Goal: Task Accomplishment & Management: Complete application form

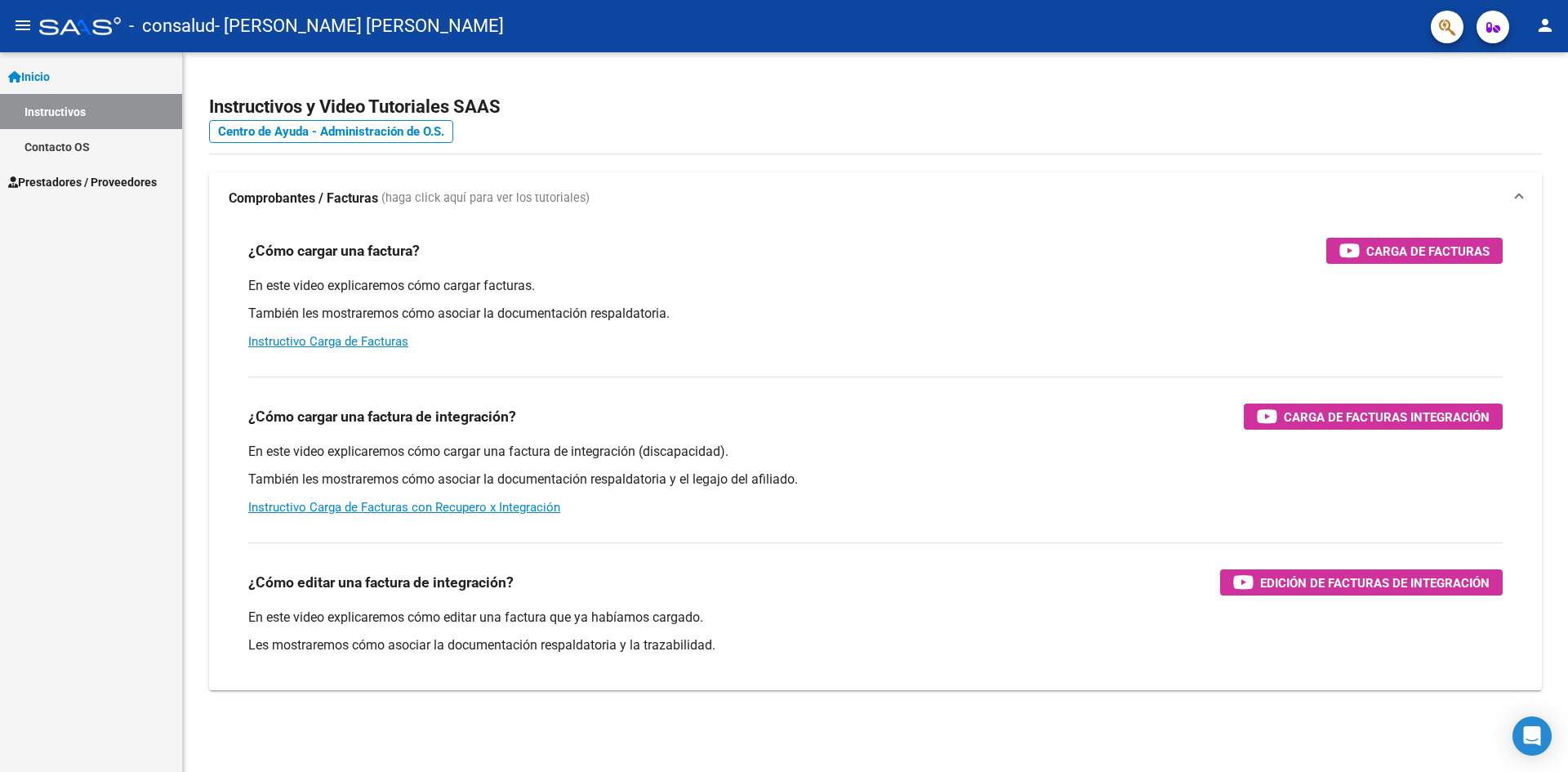
click at [100, 178] on span "Prestadores / Proveedores" at bounding box center [82, 181] width 148 height 18
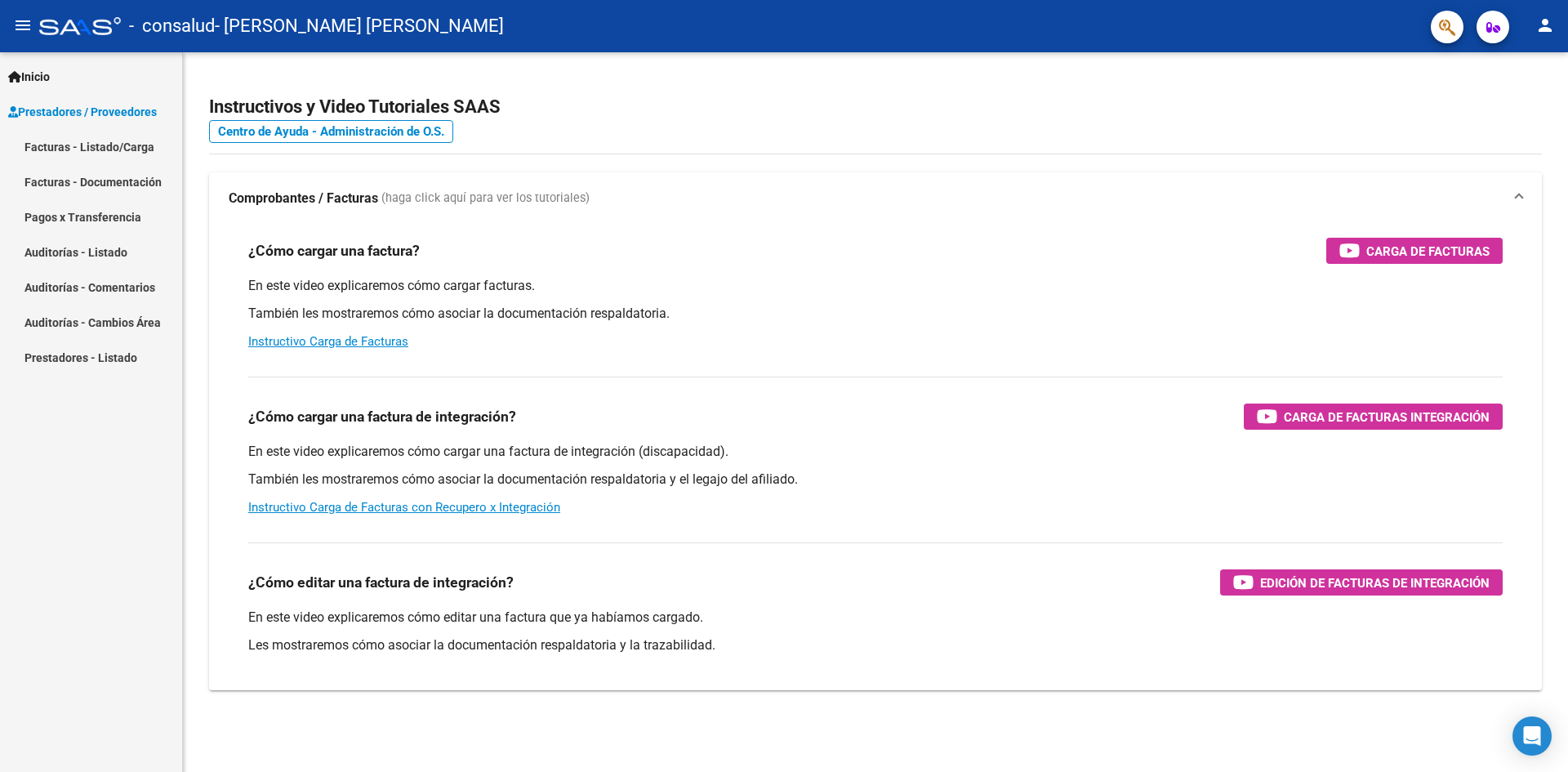
click at [56, 145] on link "Facturas - Listado/Carga" at bounding box center [91, 146] width 182 height 35
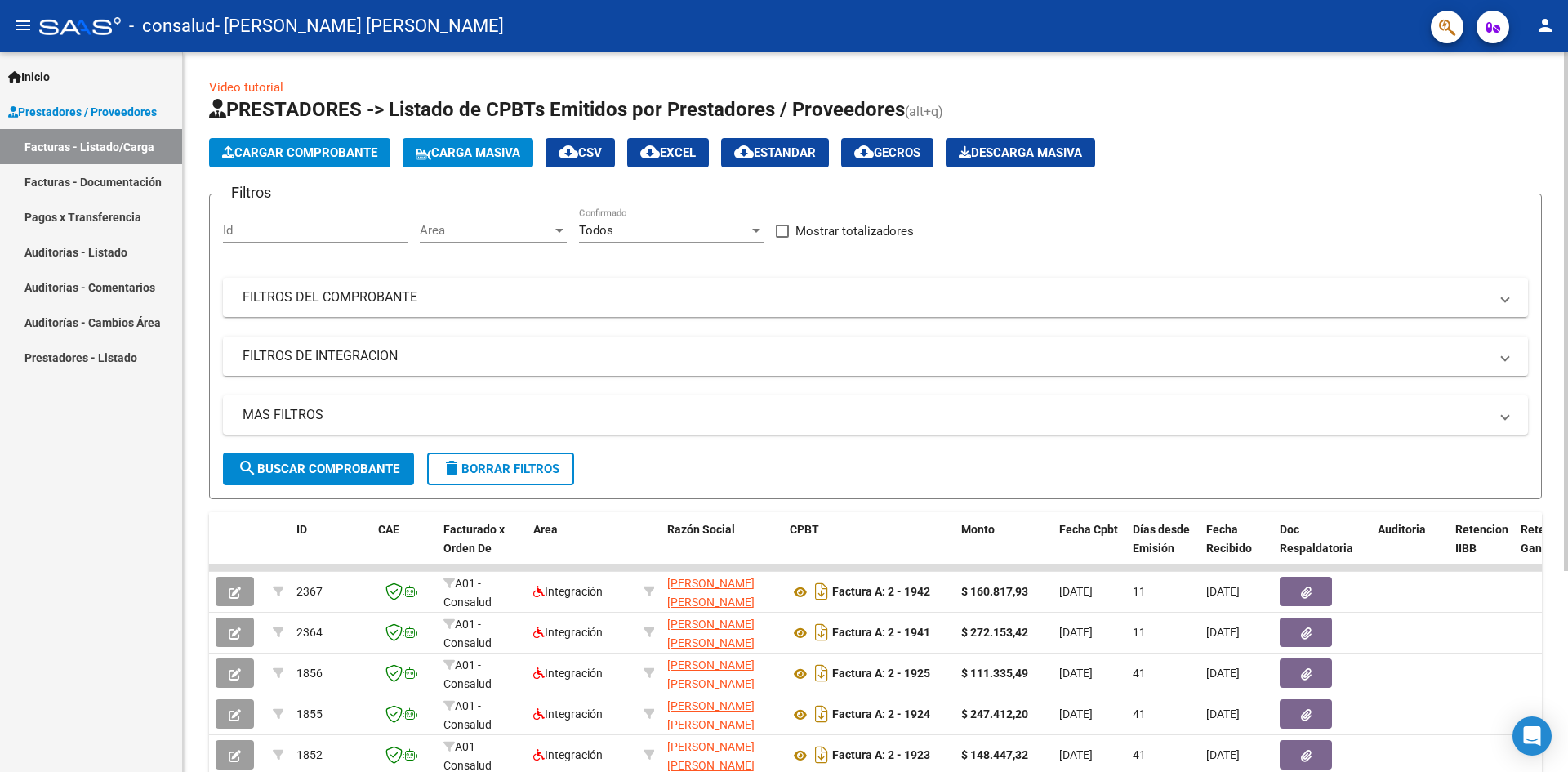
click at [332, 151] on span "Cargar Comprobante" at bounding box center [299, 153] width 155 height 14
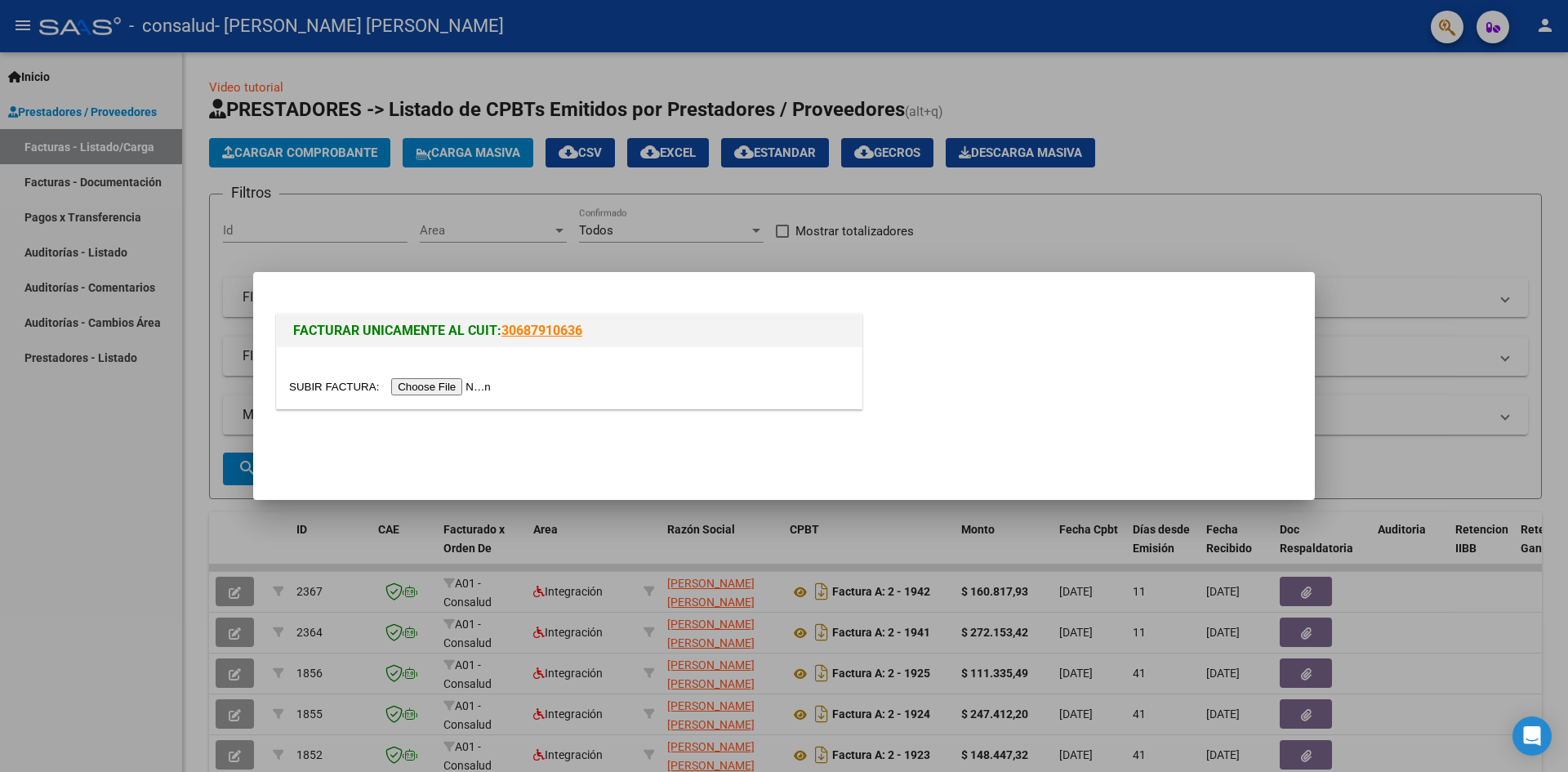
click at [437, 383] on input "file" at bounding box center [392, 386] width 207 height 17
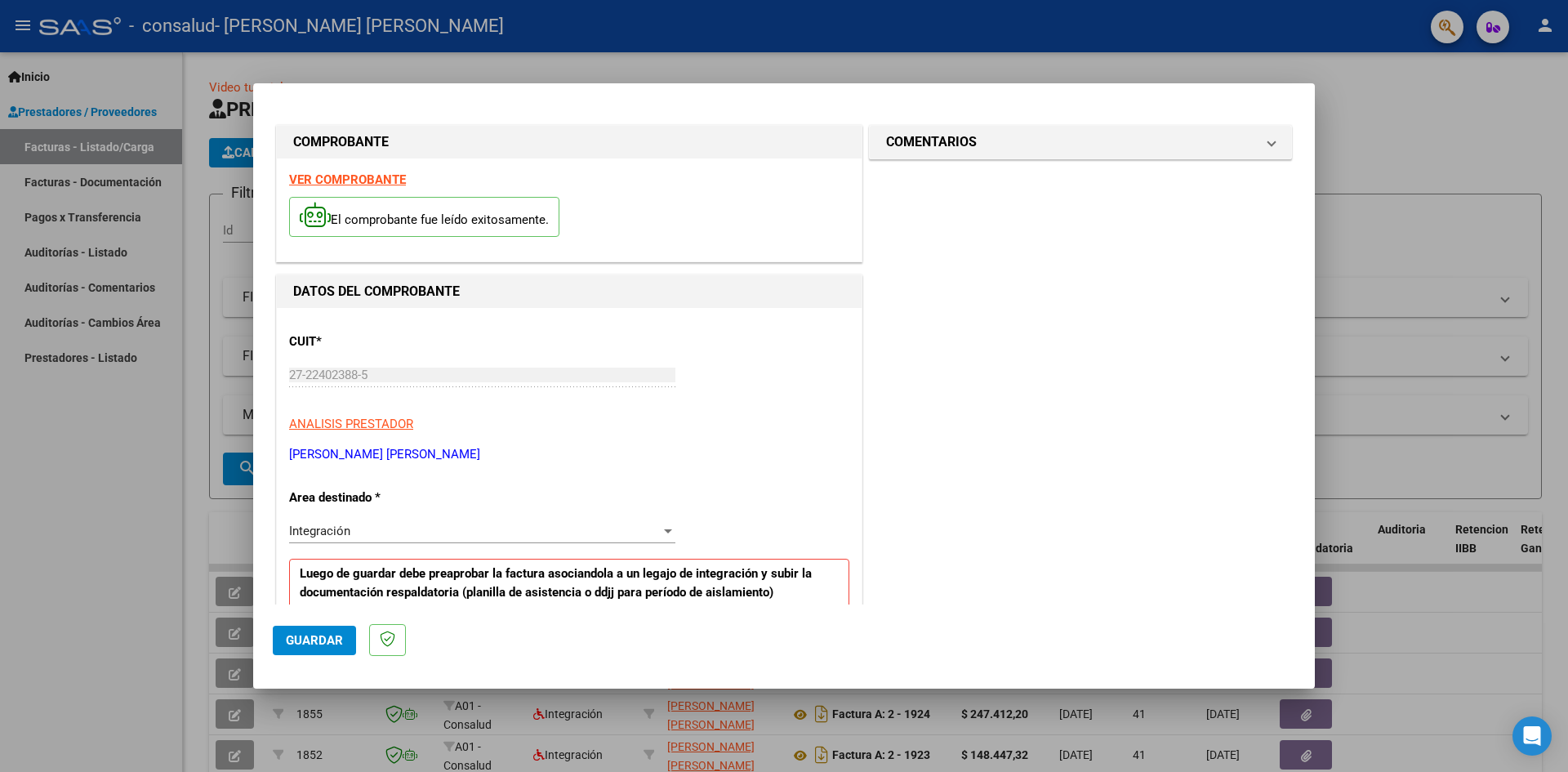
scroll to position [164, 0]
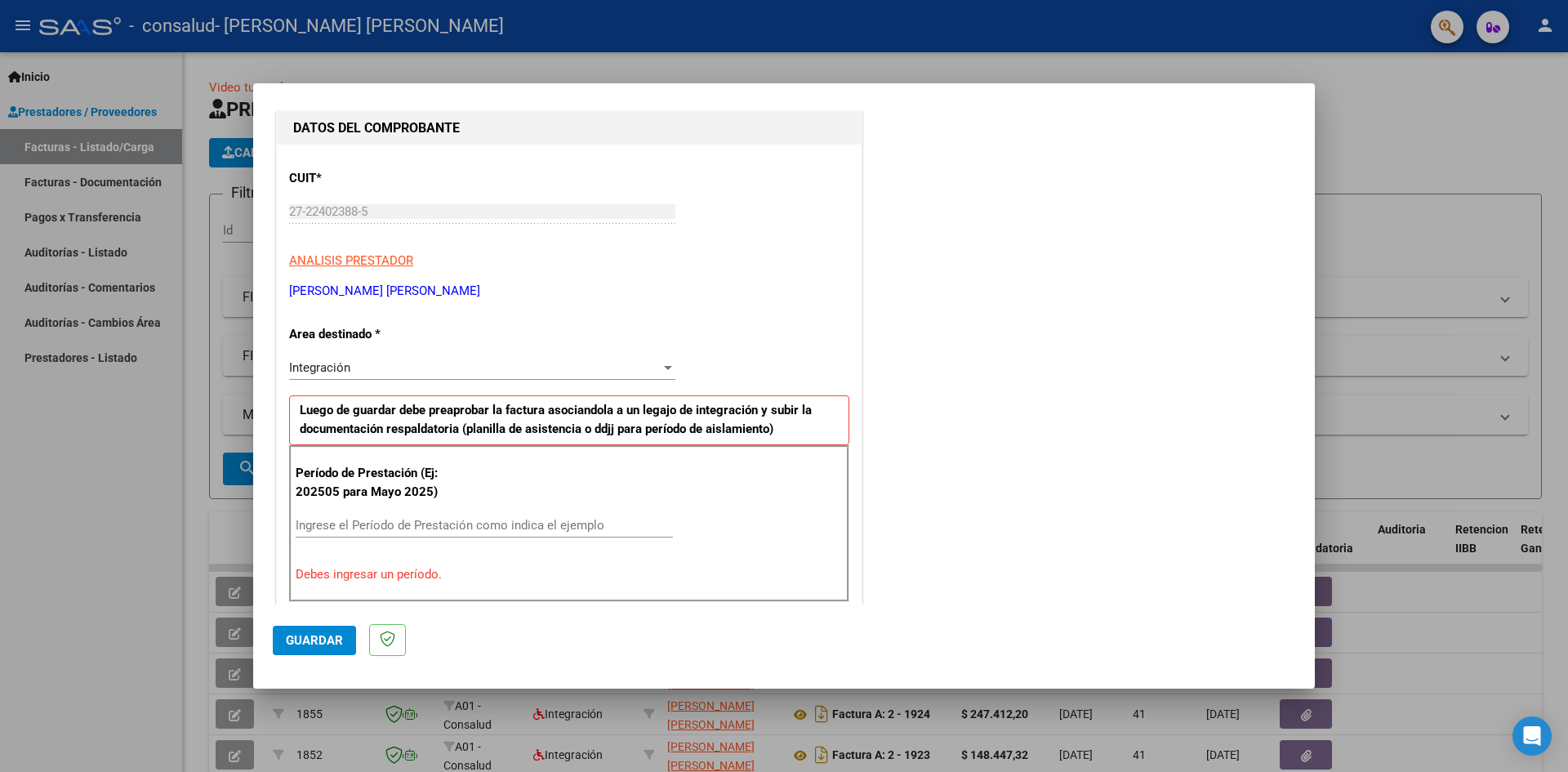
drag, startPoint x: 657, startPoint y: 369, endPoint x: 659, endPoint y: 358, distance: 11.2
click at [659, 359] on div "Integración Seleccionar Area" at bounding box center [482, 367] width 386 height 25
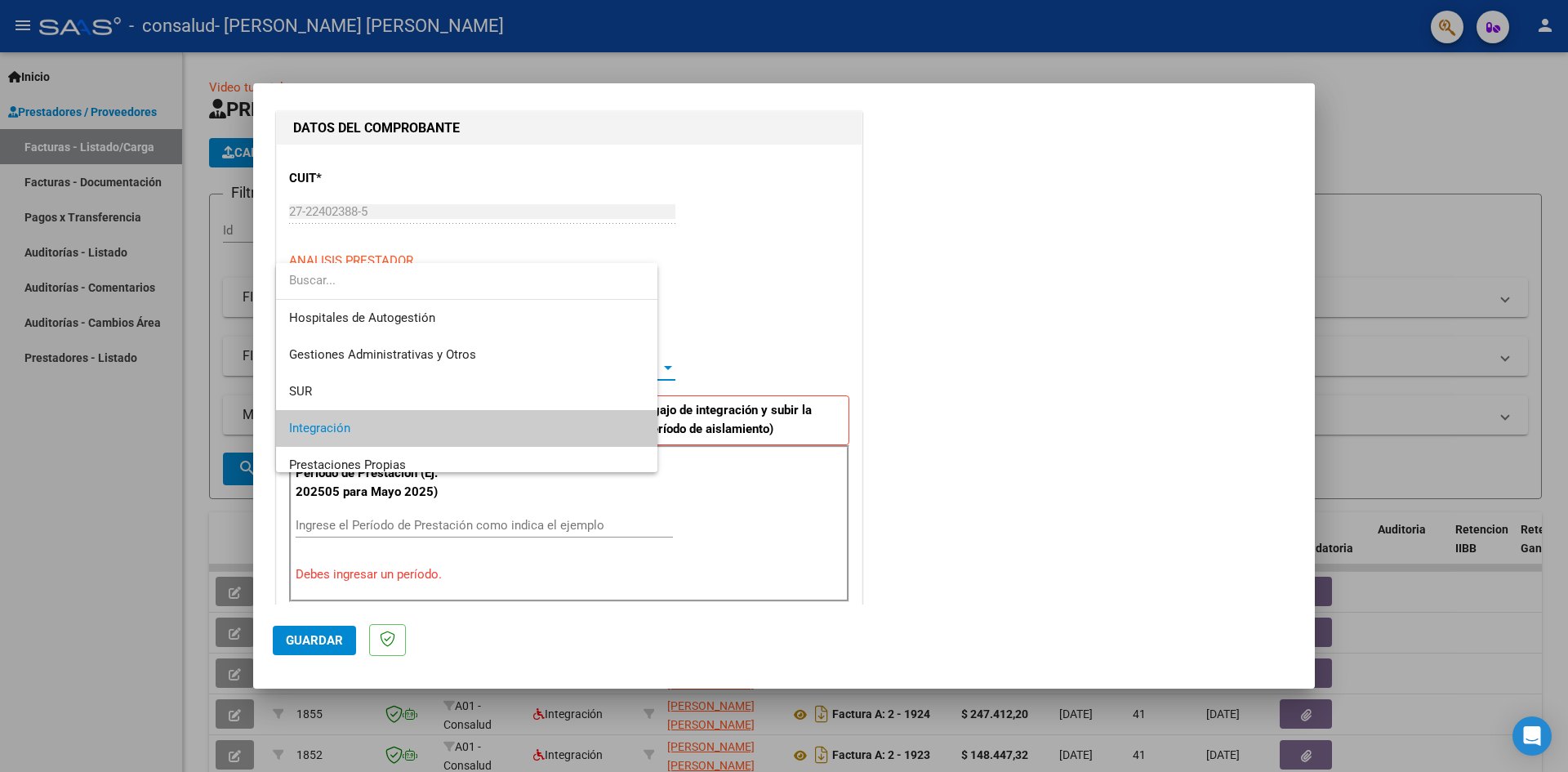
scroll to position [61, 0]
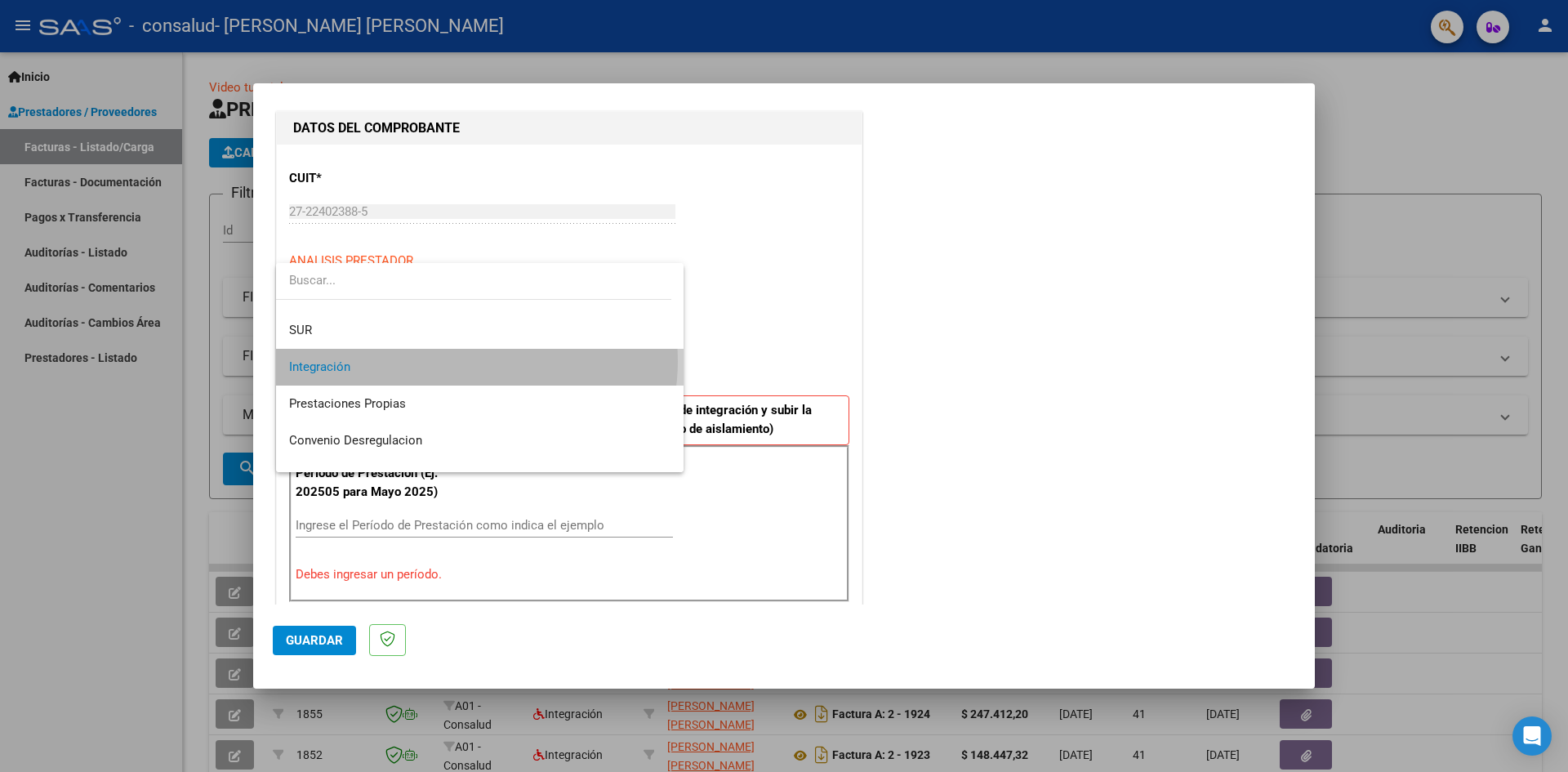
click at [476, 361] on span "Integración" at bounding box center [480, 366] width 381 height 36
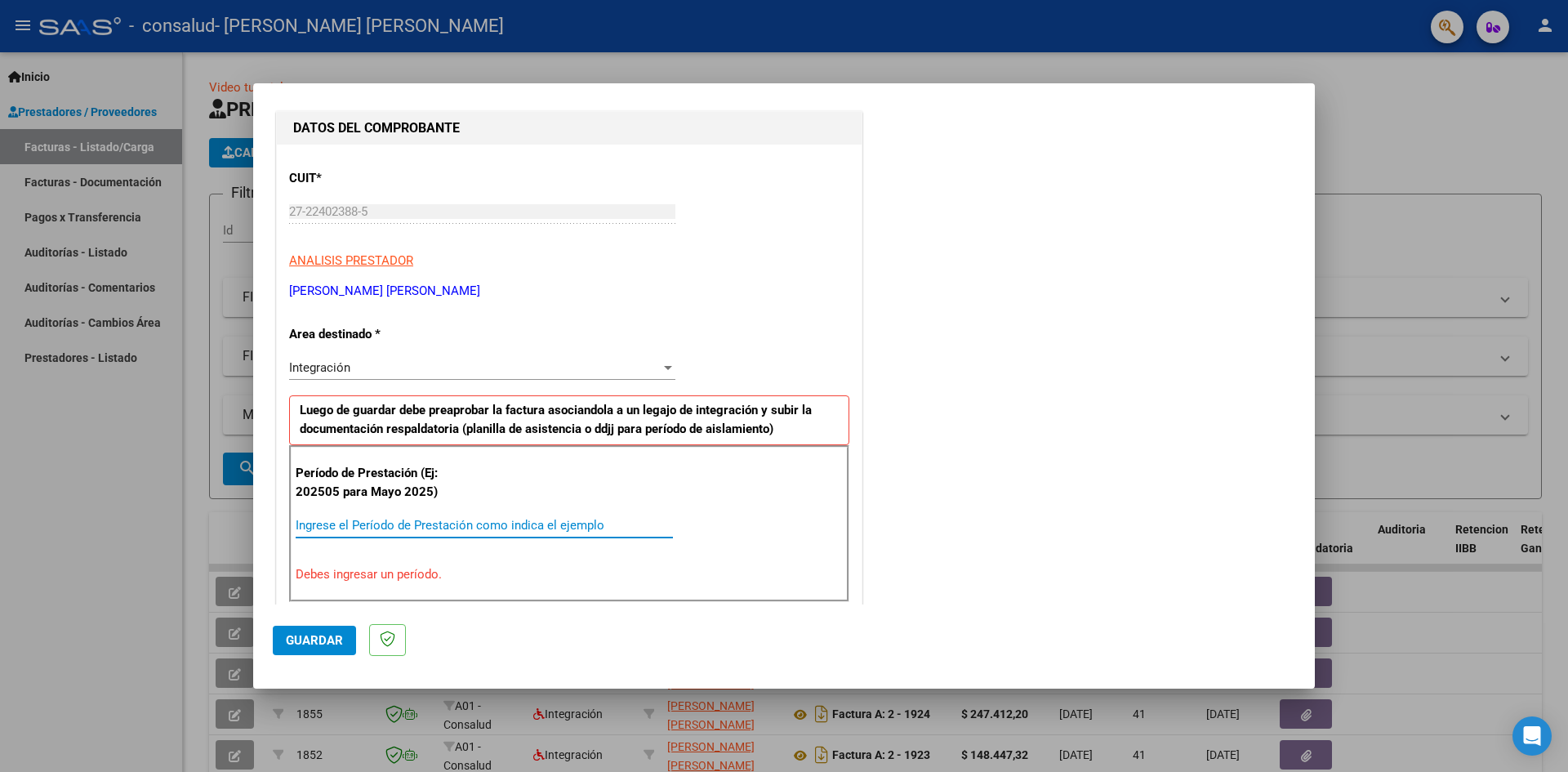
click at [308, 524] on input "Ingrese el Período de Prestación como indica el ejemplo" at bounding box center [484, 525] width 377 height 14
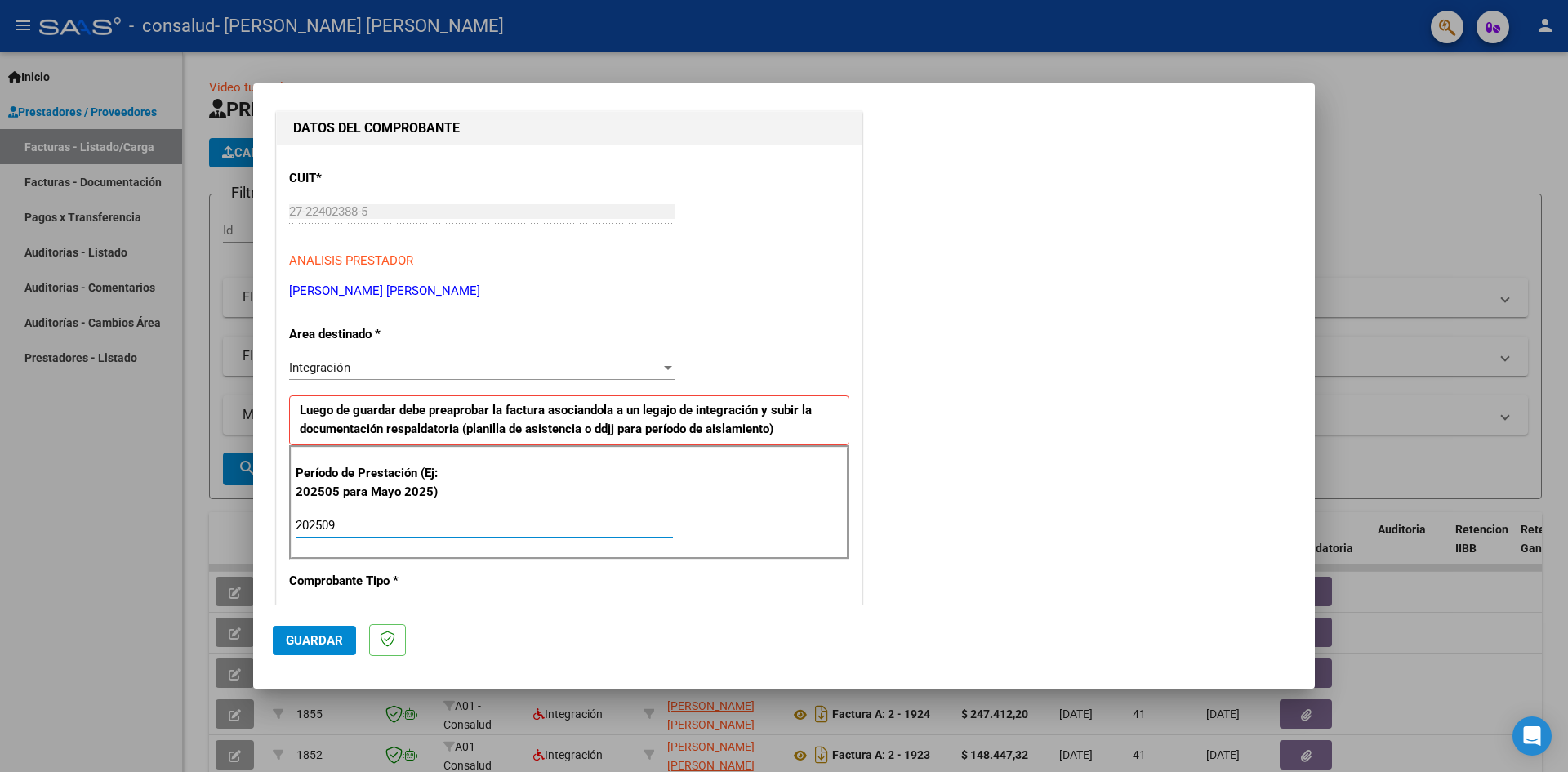
type input "202509"
click at [327, 641] on span "Guardar" at bounding box center [314, 640] width 57 height 14
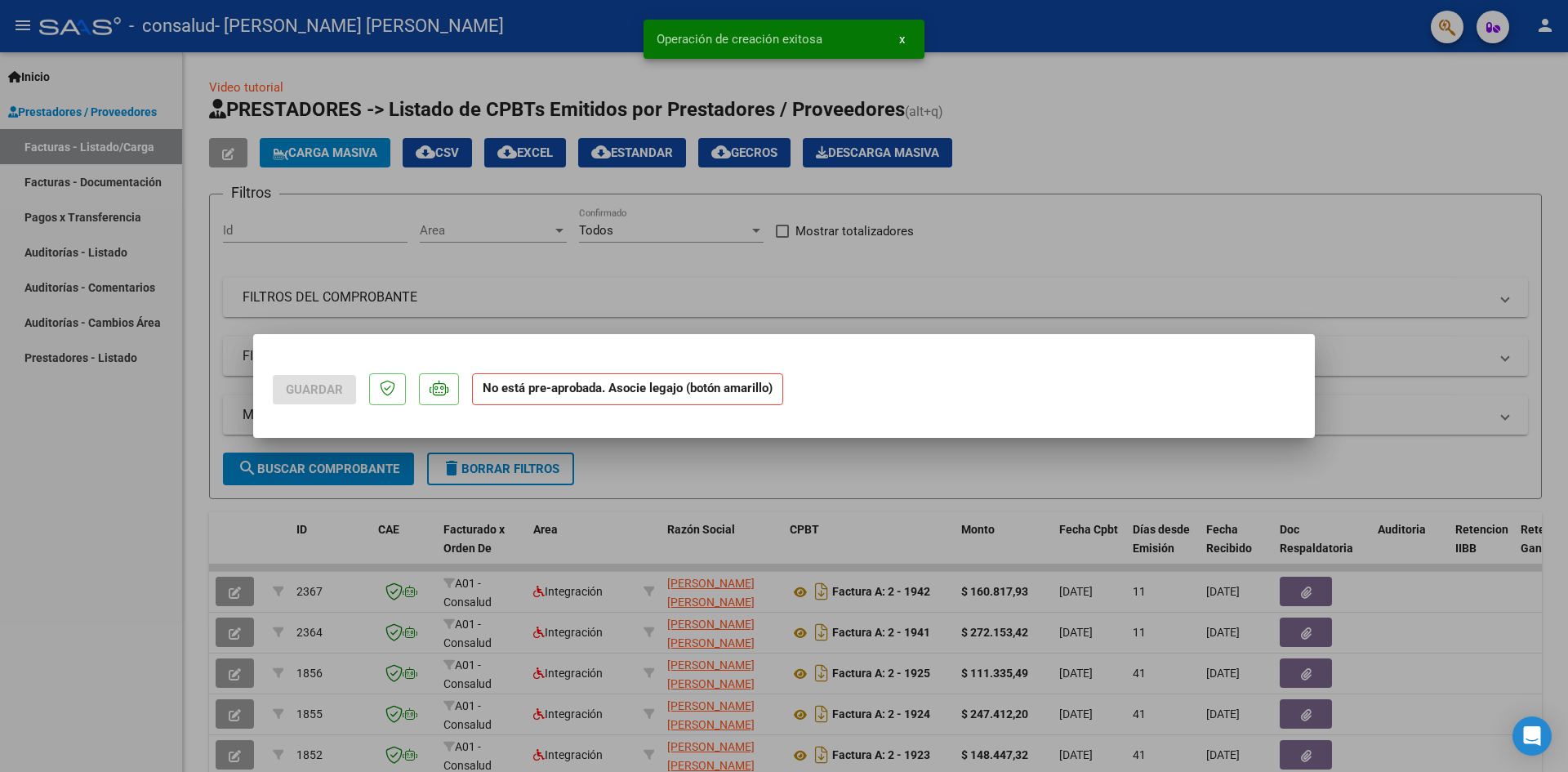
scroll to position [0, 0]
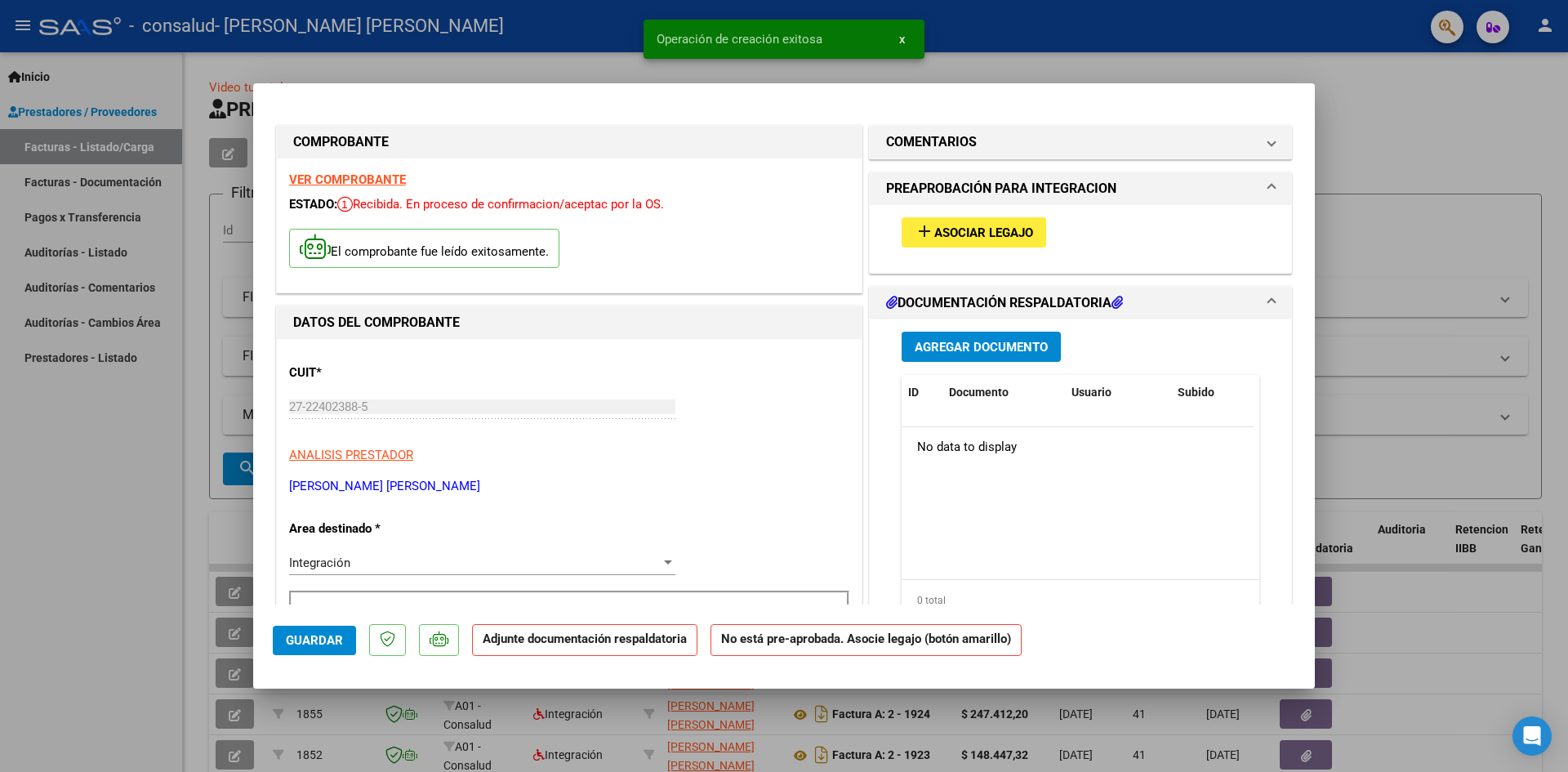
click at [964, 225] on span "add Asociar Legajo" at bounding box center [974, 231] width 119 height 14
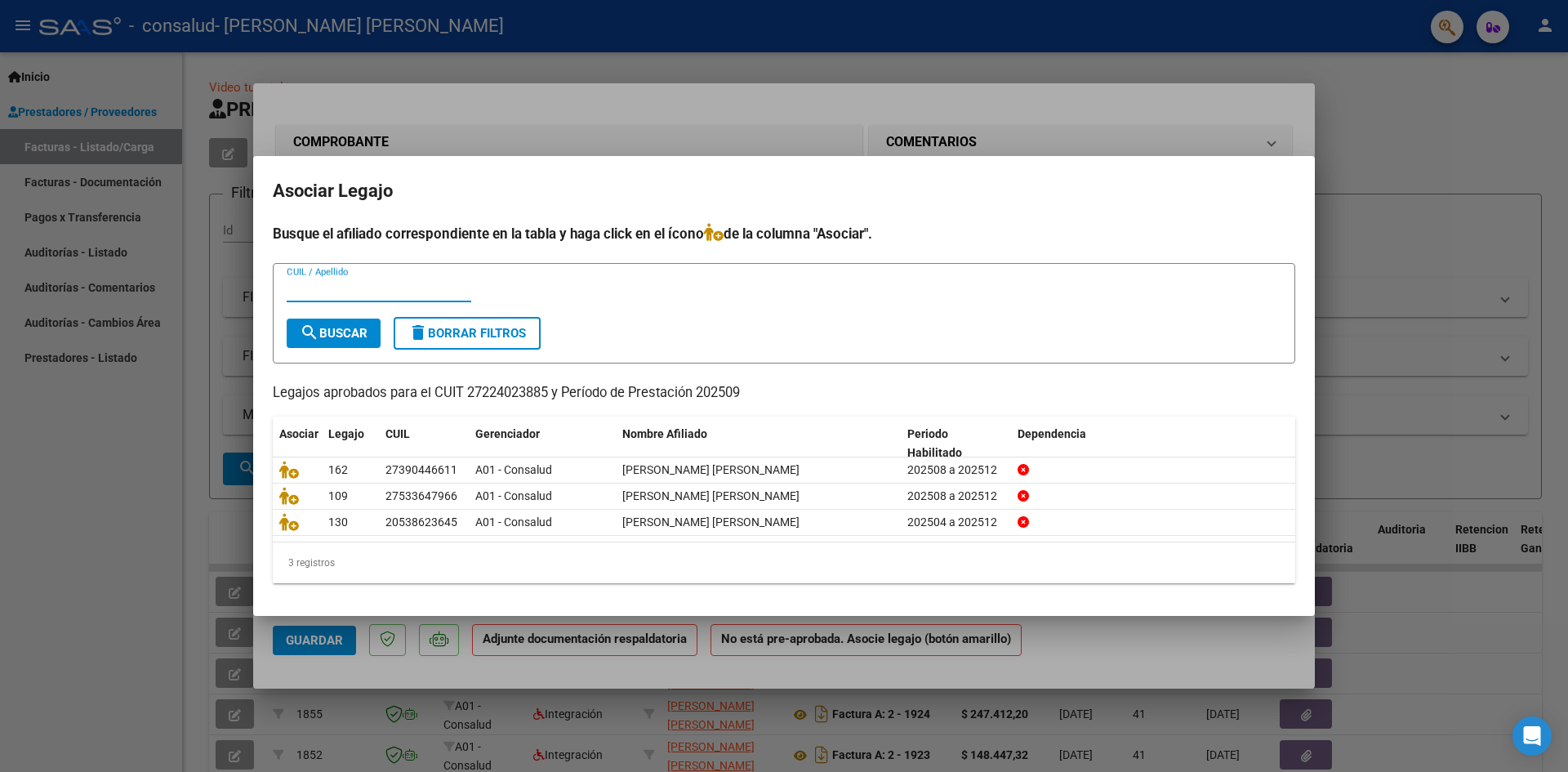
click at [297, 292] on input "CUIL / Apellido" at bounding box center [379, 288] width 185 height 14
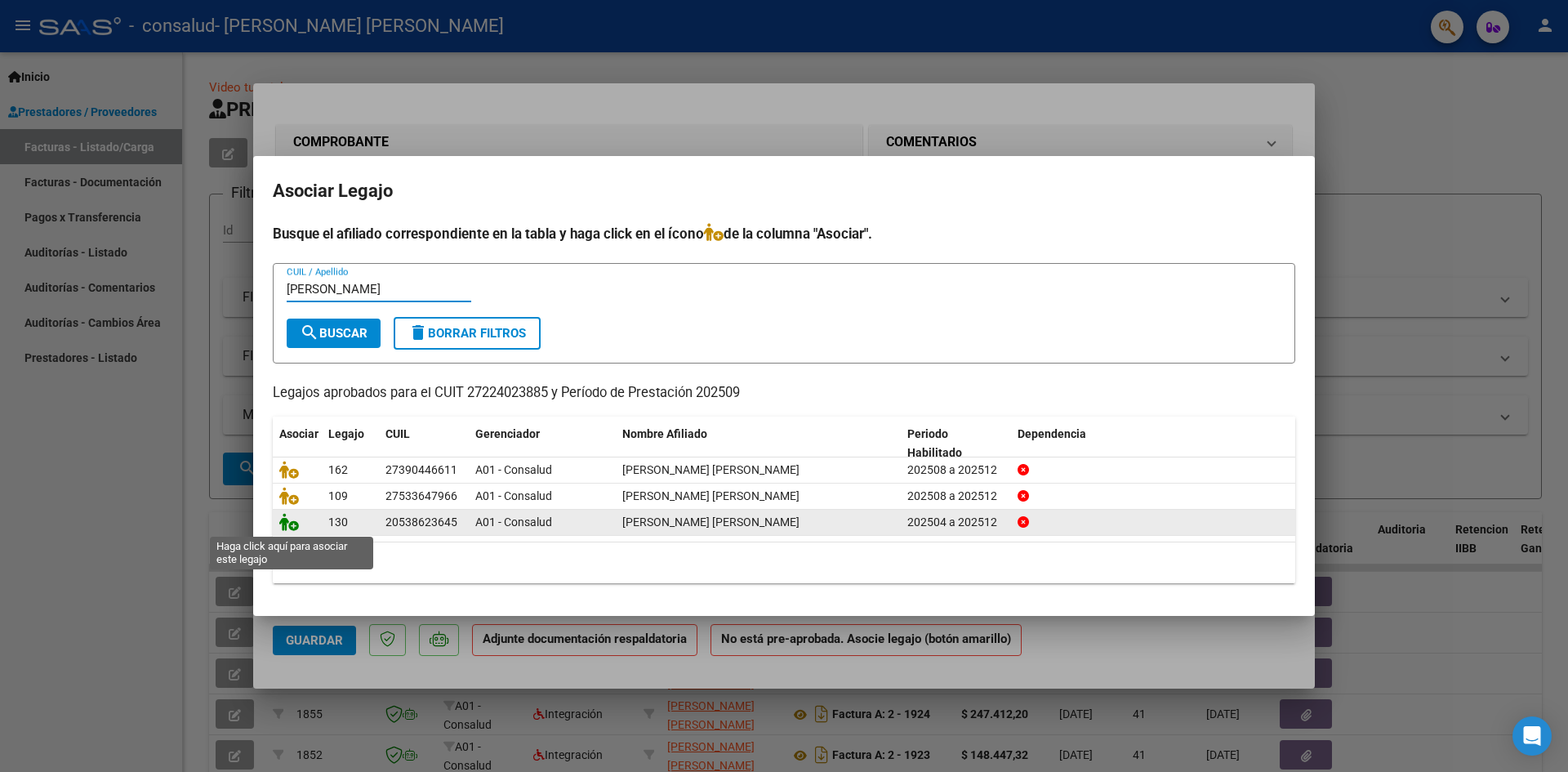
type input "[PERSON_NAME]"
click at [293, 525] on icon at bounding box center [289, 521] width 19 height 18
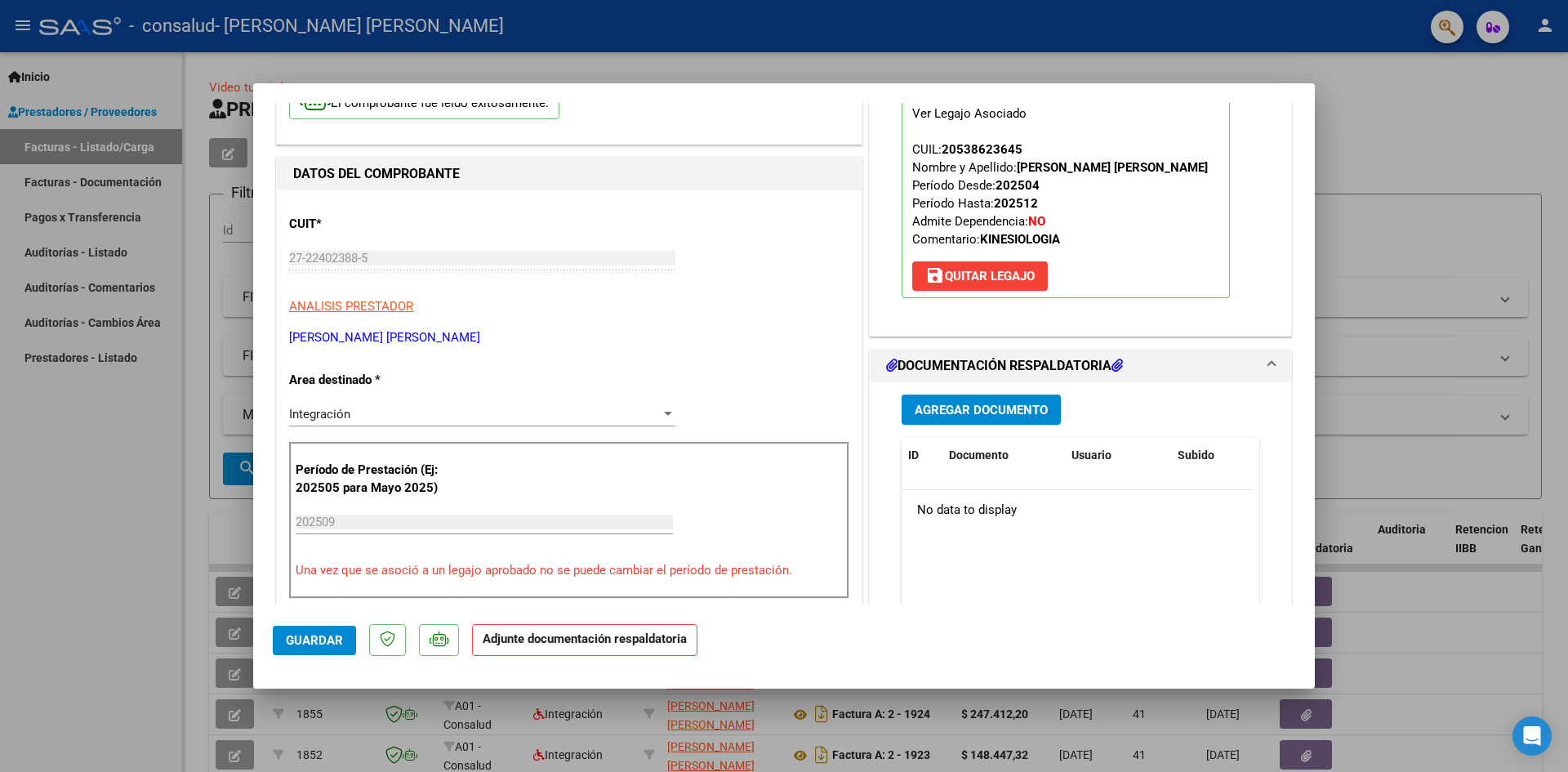
scroll to position [164, 0]
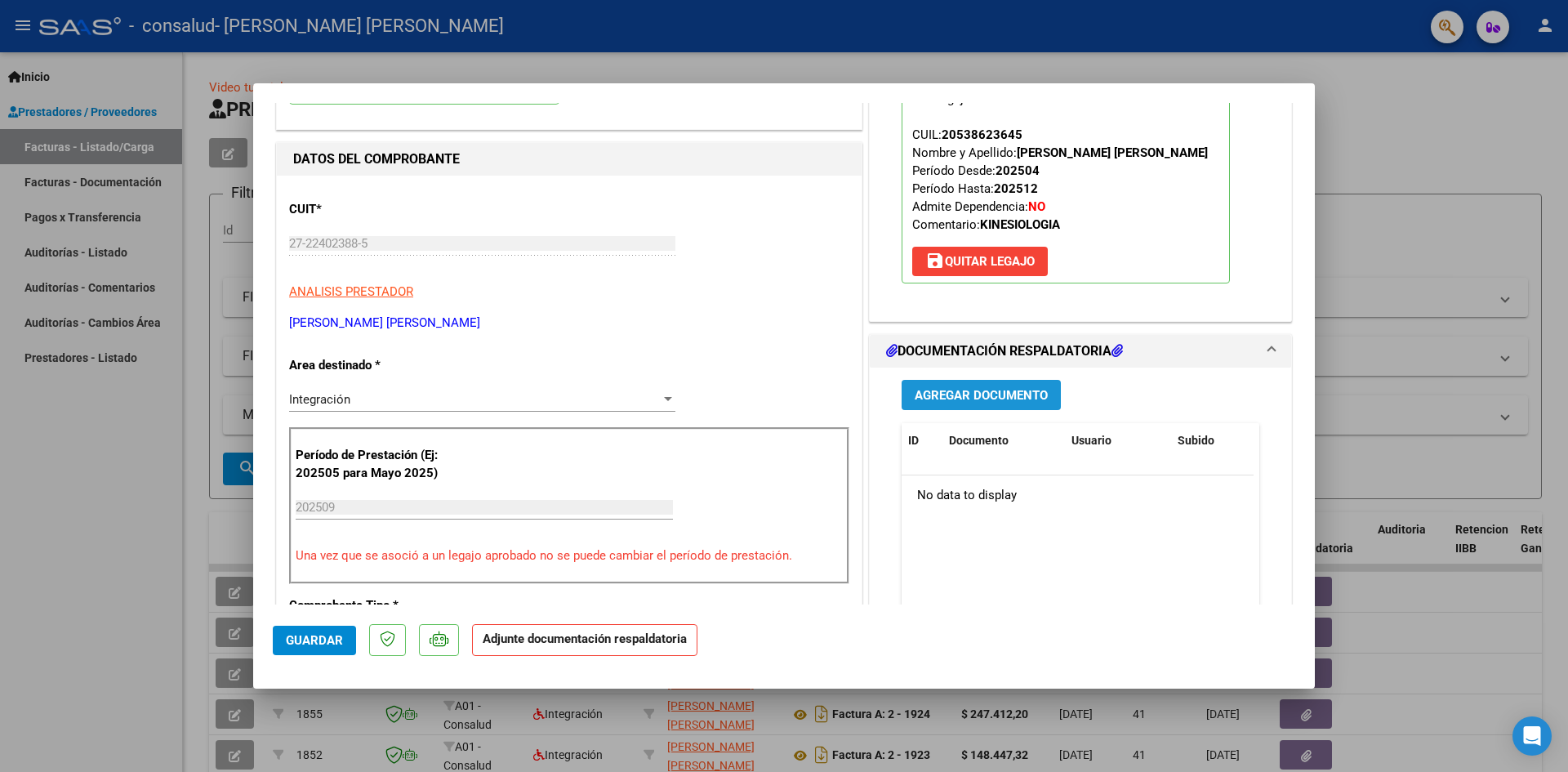
click at [960, 390] on span "Agregar Documento" at bounding box center [981, 395] width 133 height 14
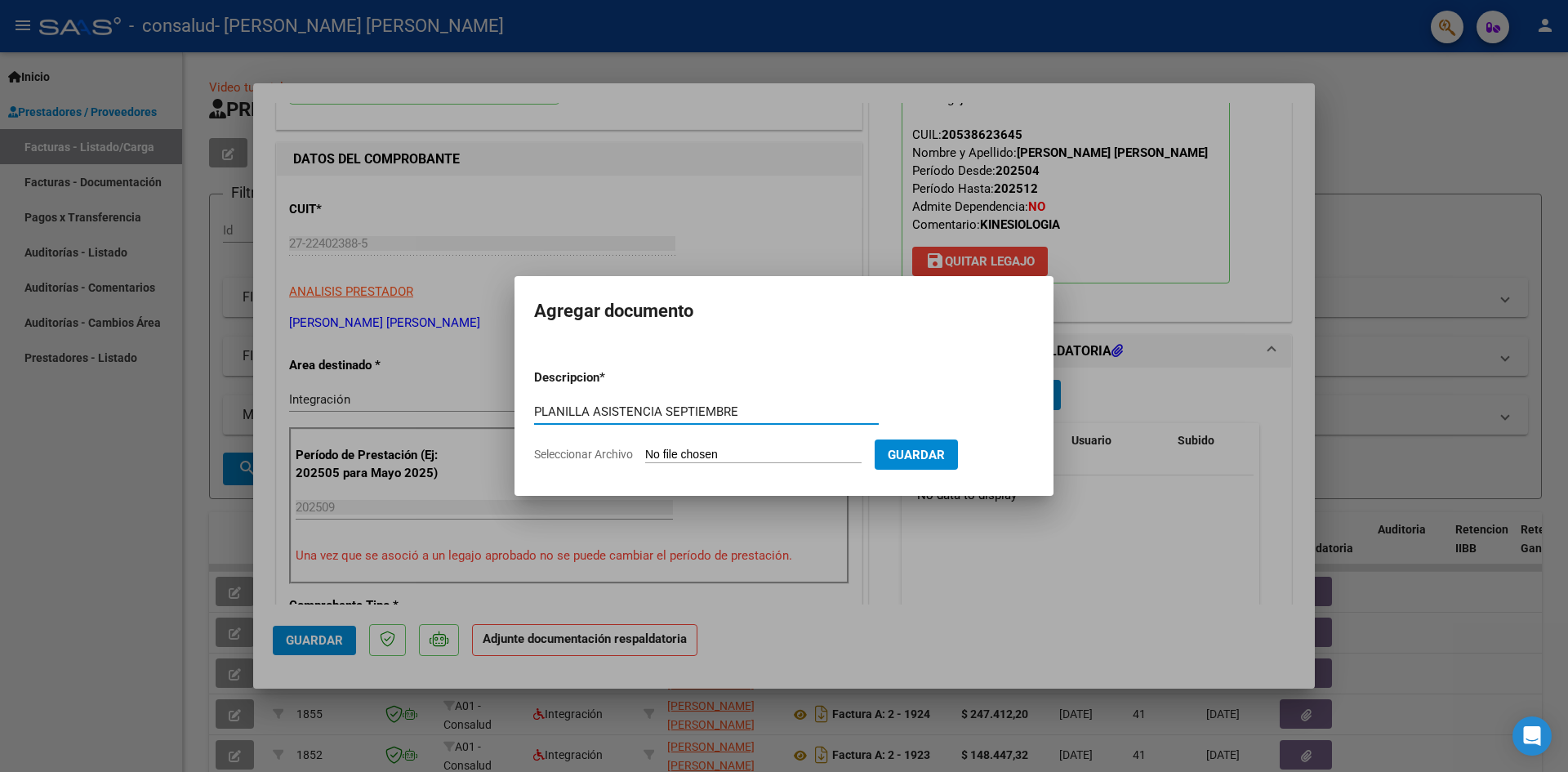
type input "PLANILLA ASISTENCIA SEPTIEMBRE"
click at [617, 450] on span "Seleccionar Archivo" at bounding box center [583, 453] width 99 height 13
click at [645, 450] on input "Seleccionar Archivo" at bounding box center [753, 455] width 216 height 15
type input "C:\fakepath\PLANILLA [PERSON_NAME] SEPTIEMBRE.pdf"
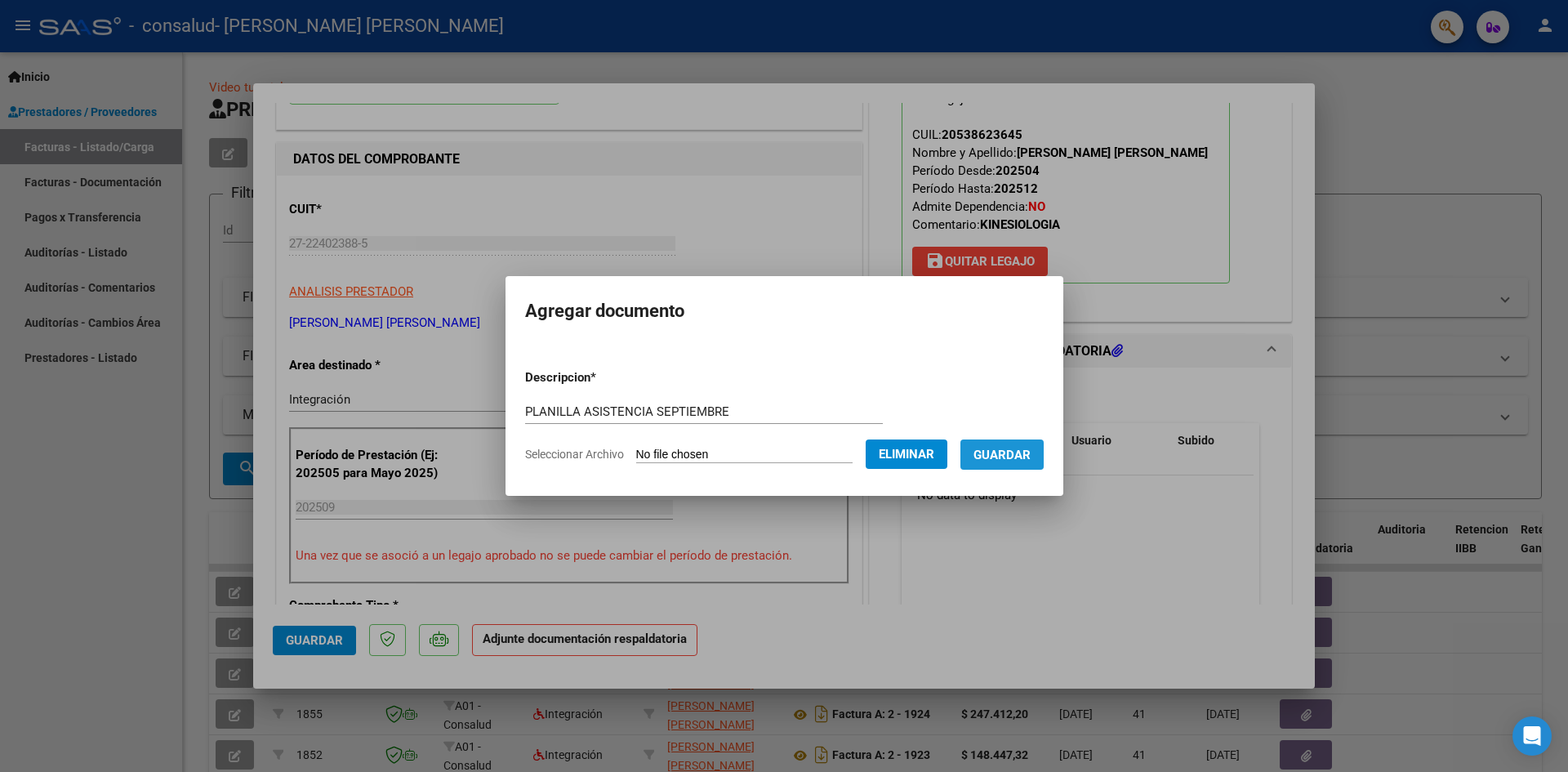
click at [1019, 447] on span "Guardar" at bounding box center [1002, 453] width 57 height 14
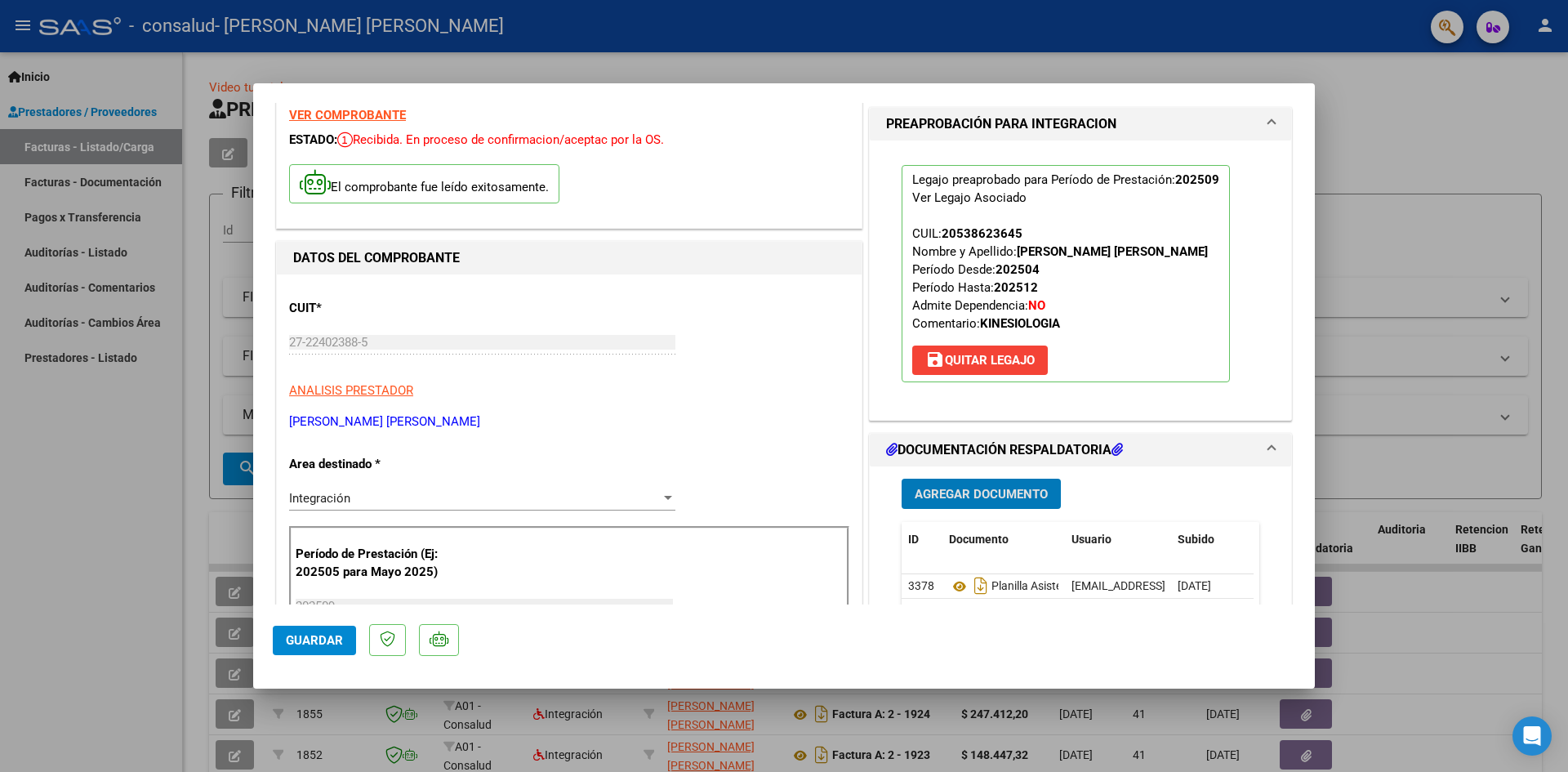
scroll to position [0, 0]
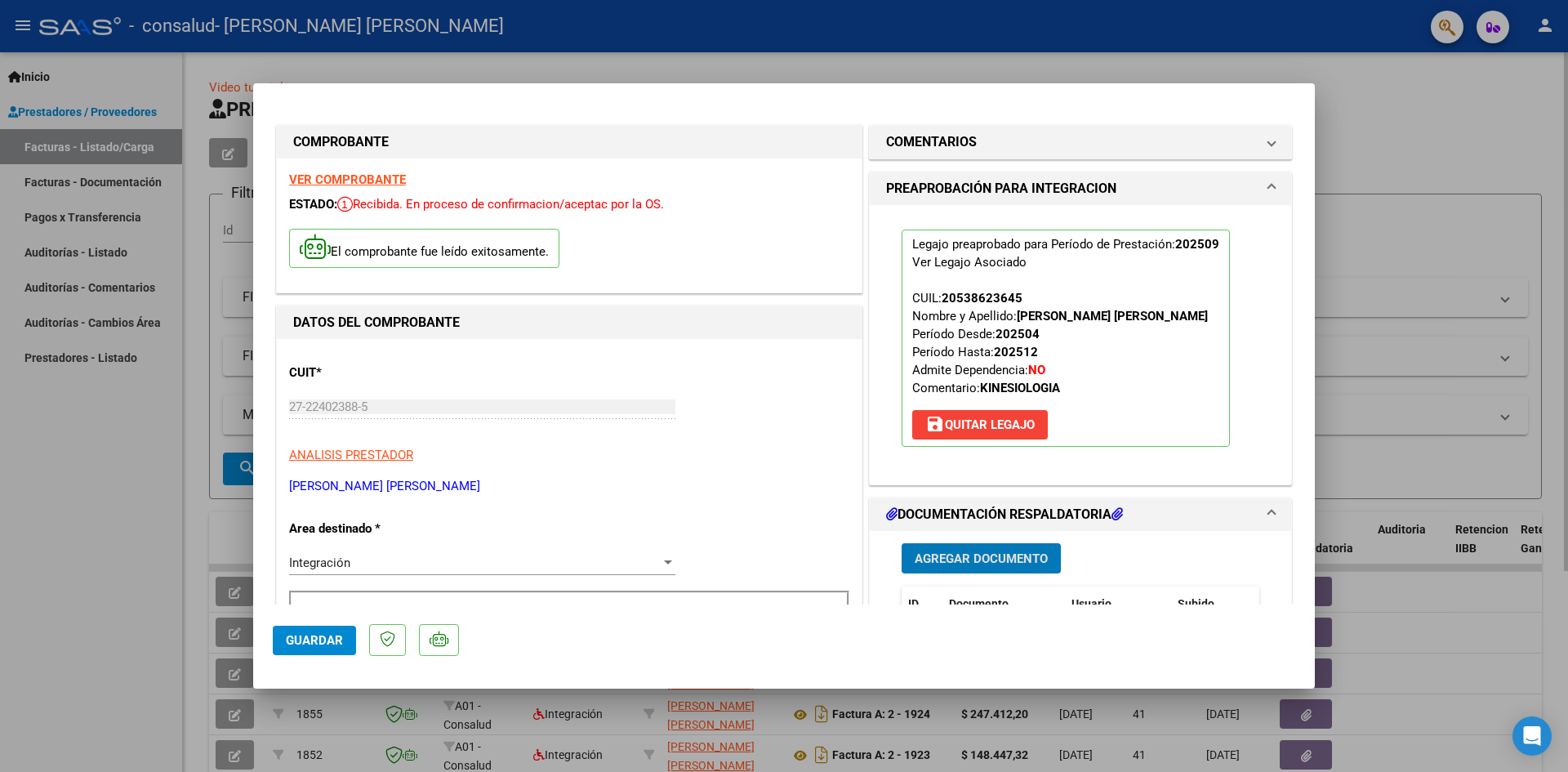
click at [1458, 125] on div at bounding box center [784, 386] width 1568 height 772
type input "$ 0,00"
